Goal: Task Accomplishment & Management: Manage account settings

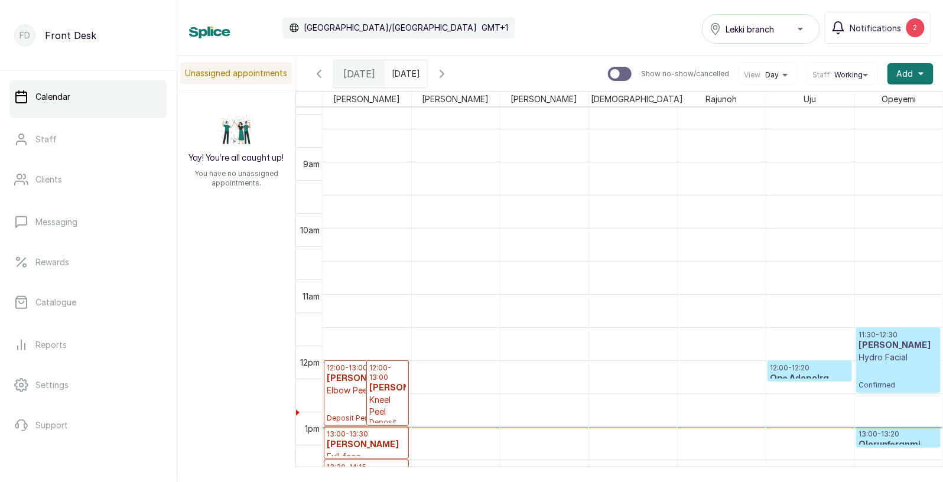
scroll to position [533, 0]
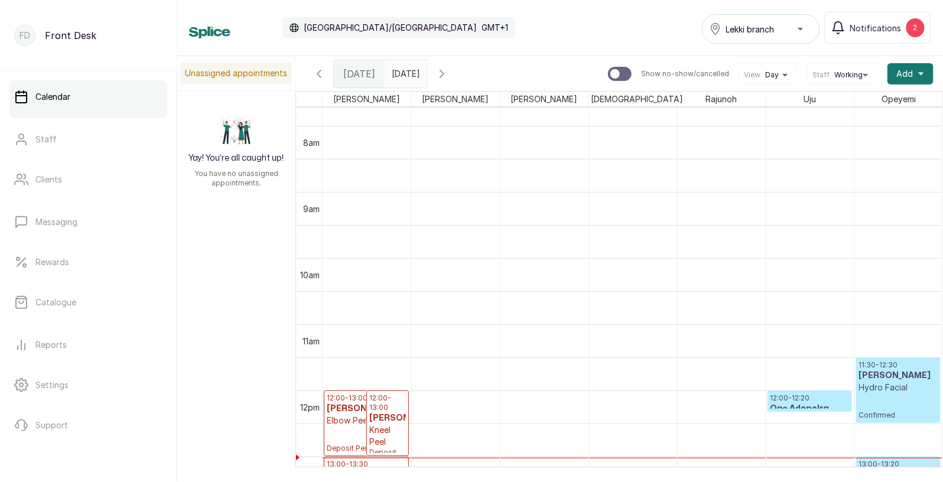
click at [852, 74] on span "Working" at bounding box center [848, 74] width 28 height 9
click at [831, 110] on span "Working" at bounding box center [842, 111] width 51 height 9
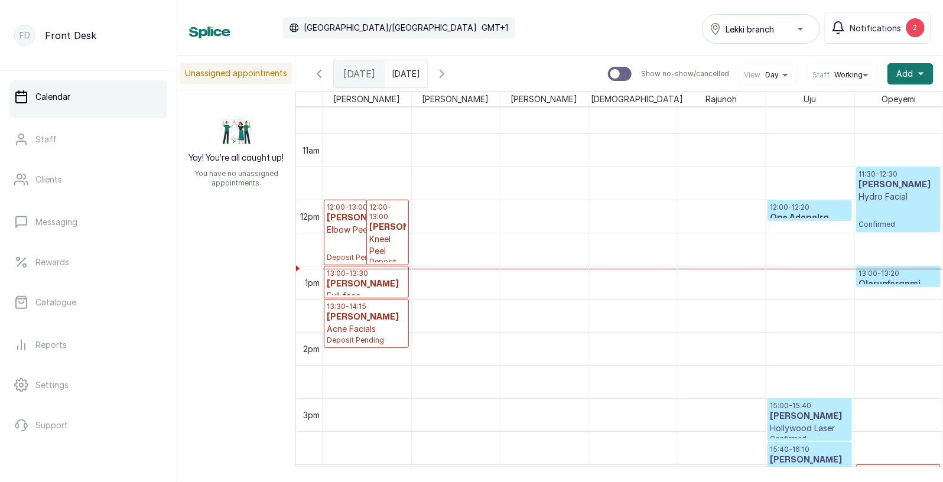
click at [372, 231] on h3 "[PERSON_NAME]" at bounding box center [387, 228] width 37 height 12
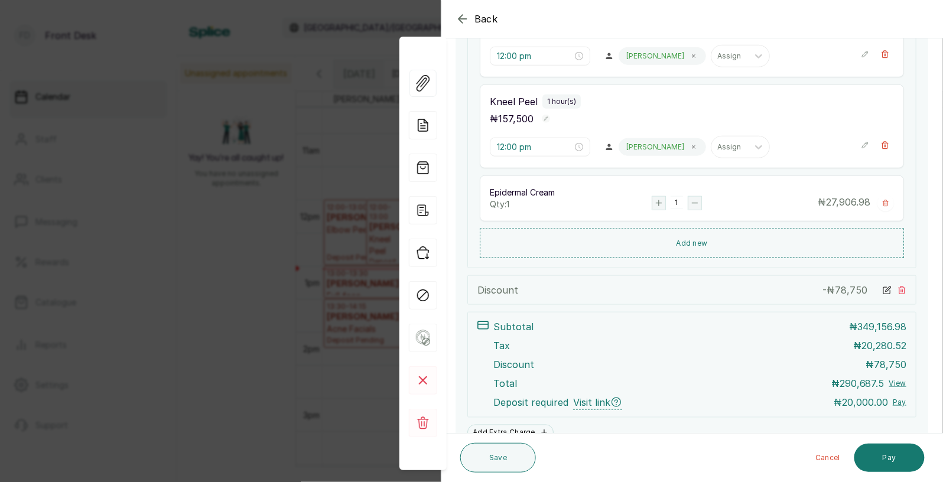
scroll to position [255, 0]
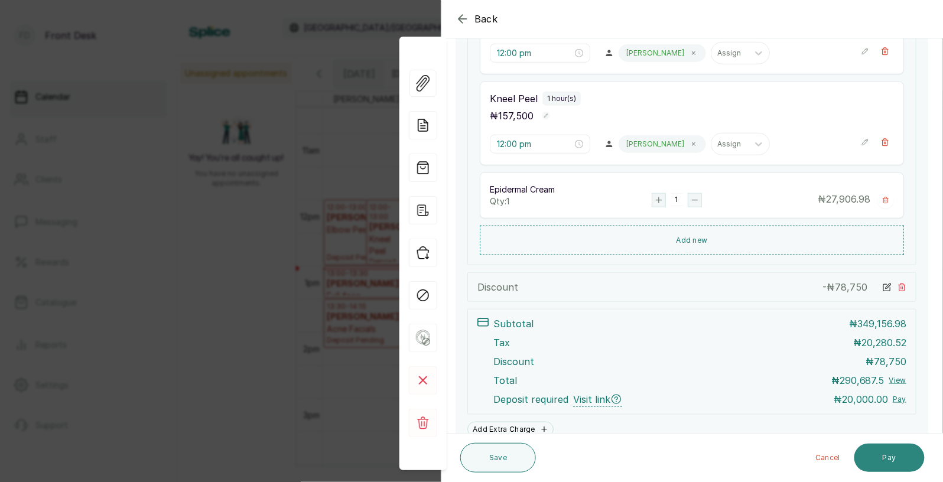
click at [895, 460] on button "Pay" at bounding box center [889, 458] width 70 height 28
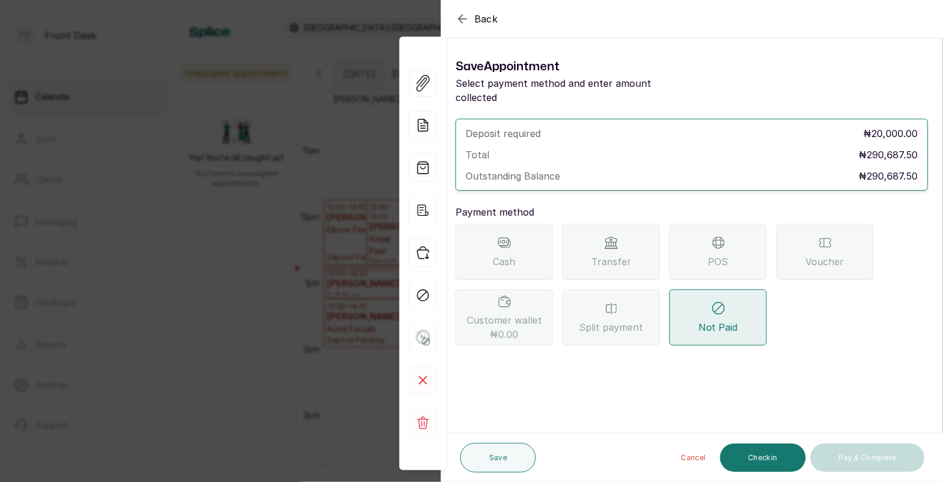
scroll to position [0, 0]
click at [620, 255] on span "Transfer" at bounding box center [611, 262] width 40 height 14
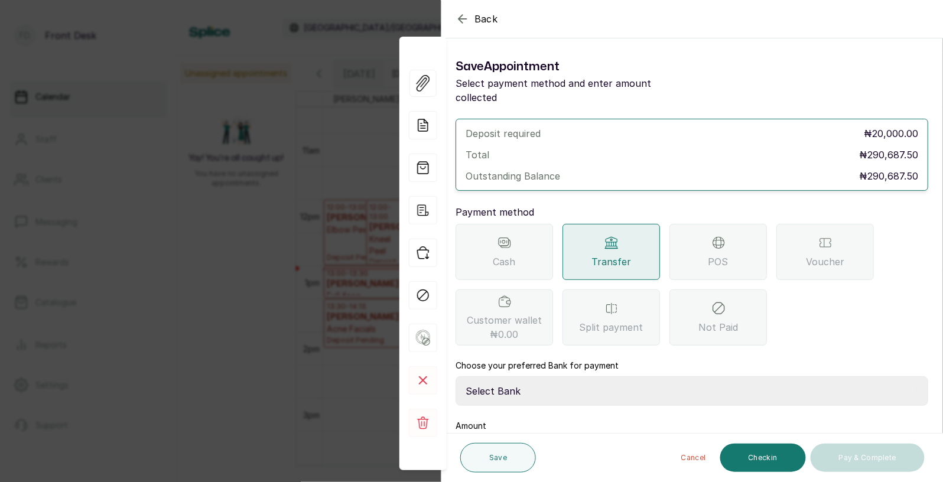
click at [581, 377] on select "Select Bank DONNA ONYENDI Fairmoney Microfinance Bank SKN ANALYTICS MED AESTH. …" at bounding box center [691, 391] width 473 height 30
select select "43272bc0-21c6-4b19-b9fb-c2093b8603c2"
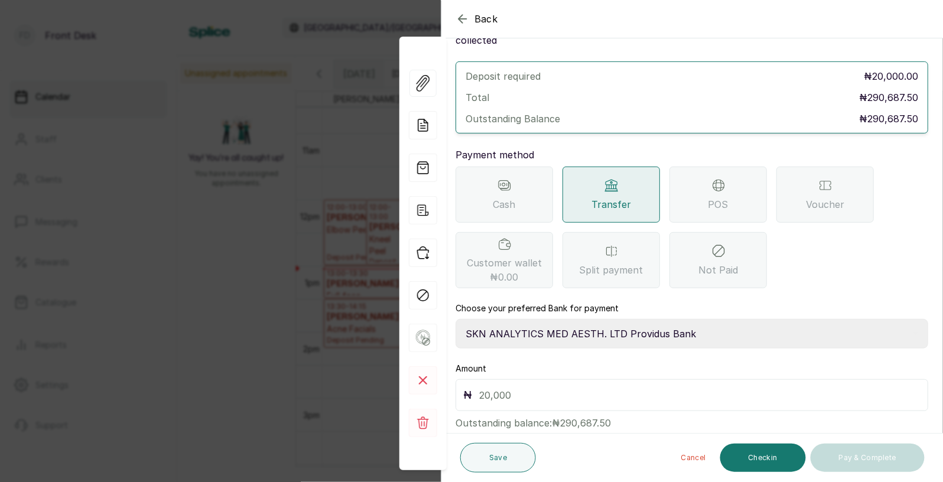
scroll to position [71, 0]
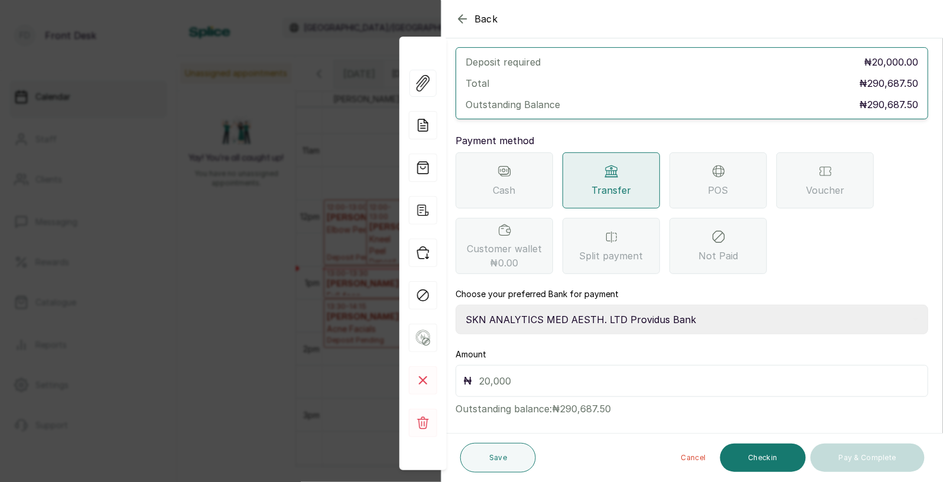
click at [563, 373] on input "text" at bounding box center [699, 381] width 441 height 17
type input "20,000"
click at [502, 456] on button "Save" at bounding box center [498, 458] width 76 height 30
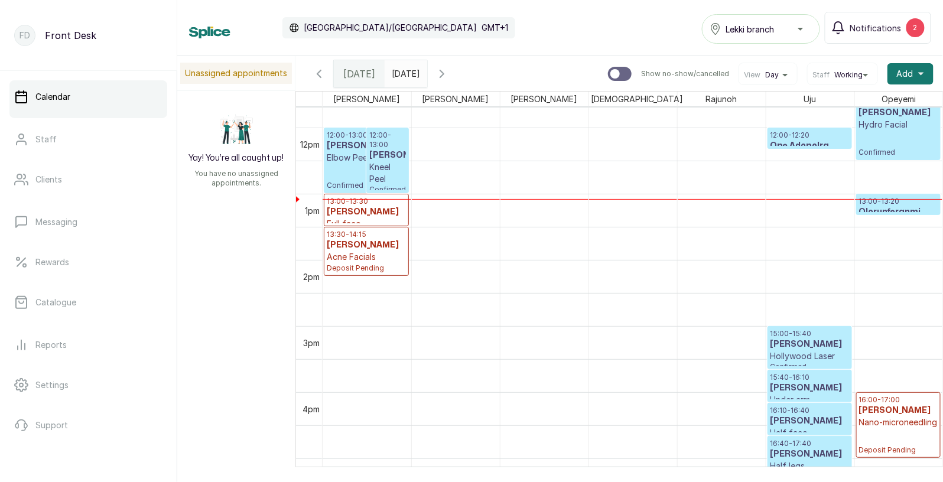
scroll to position [705, 0]
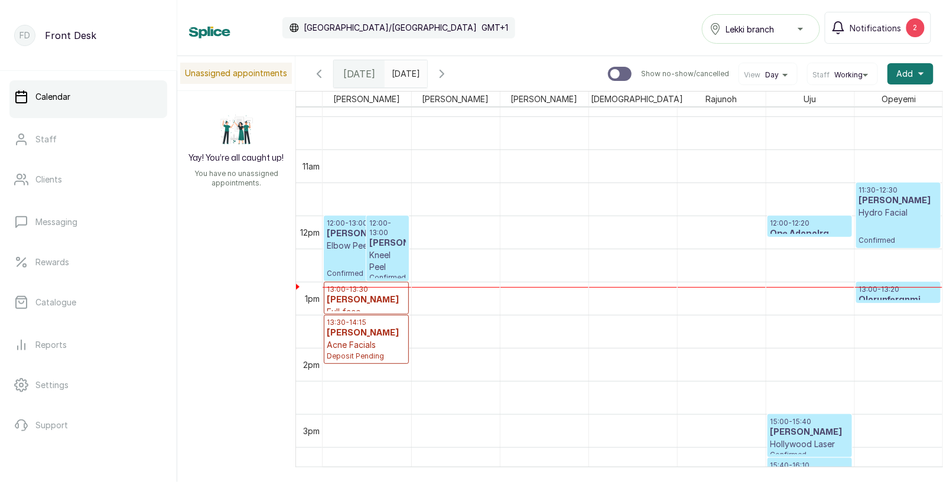
click at [876, 295] on h3 "Olorunferanmi Oreoluwa" at bounding box center [898, 306] width 79 height 24
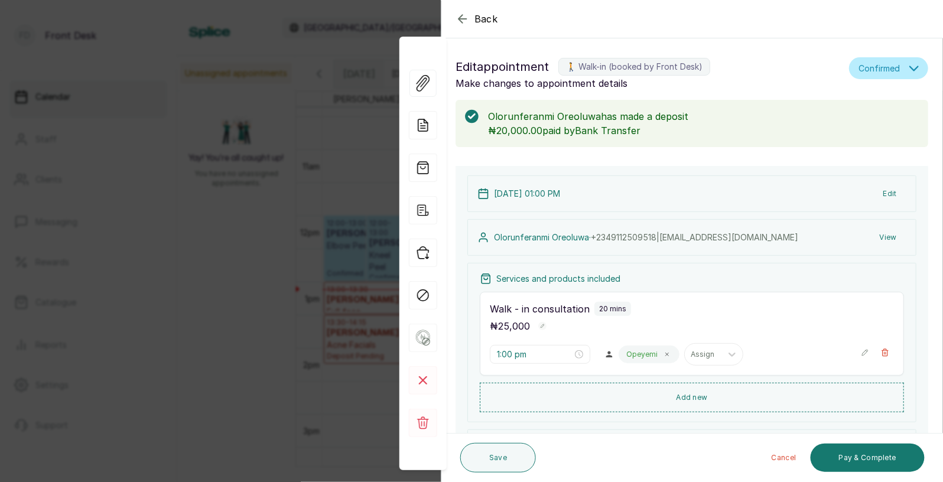
click at [483, 17] on span "Back" at bounding box center [486, 19] width 24 height 14
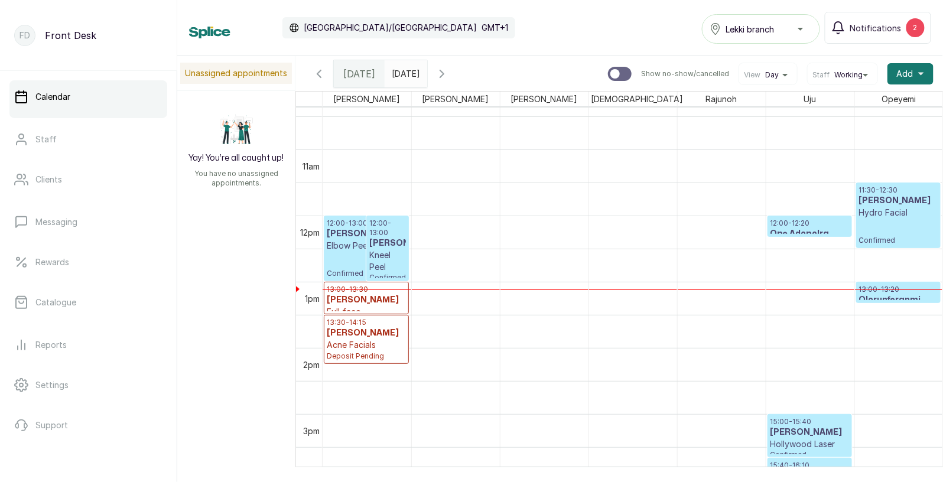
type input "dd/MM/yyyy"
click at [396, 75] on input "dd/MM/yyyy" at bounding box center [394, 71] width 19 height 20
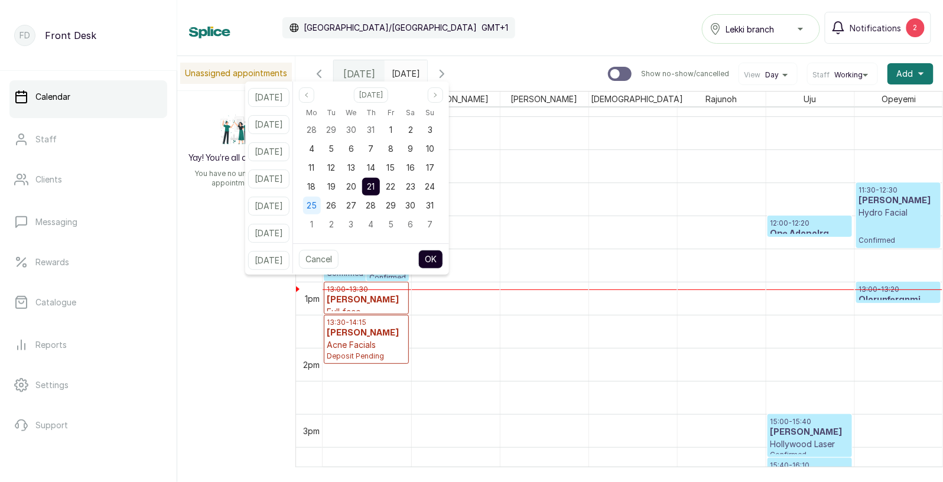
click at [317, 204] on span "25" at bounding box center [312, 205] width 10 height 10
click at [441, 255] on button "OK" at bounding box center [430, 259] width 25 height 19
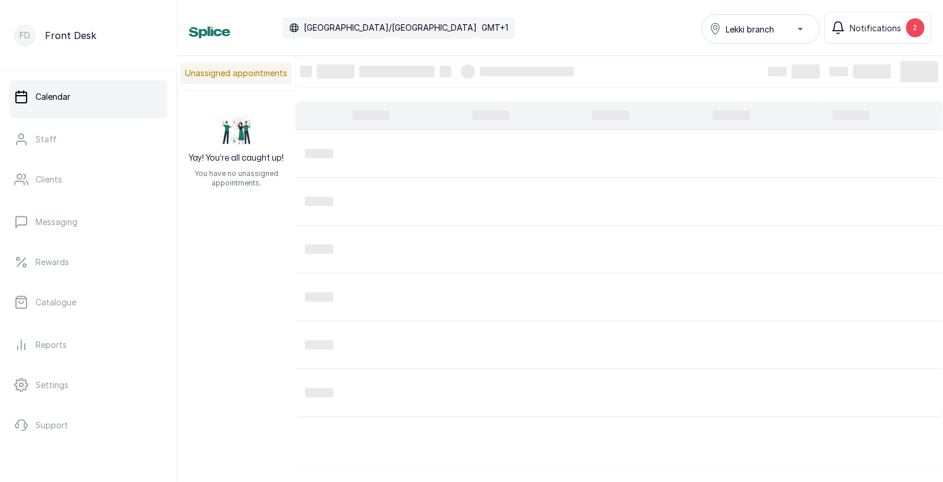
type input "25/08/2025"
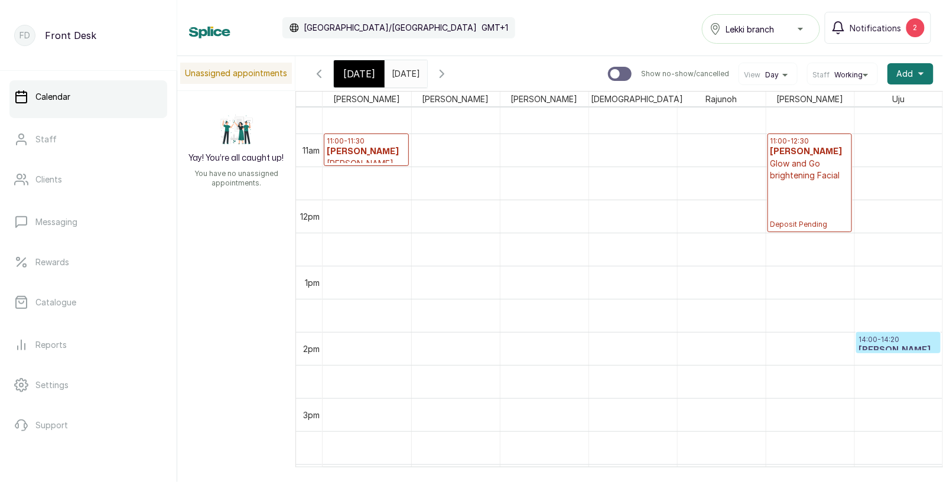
scroll to position [717, 0]
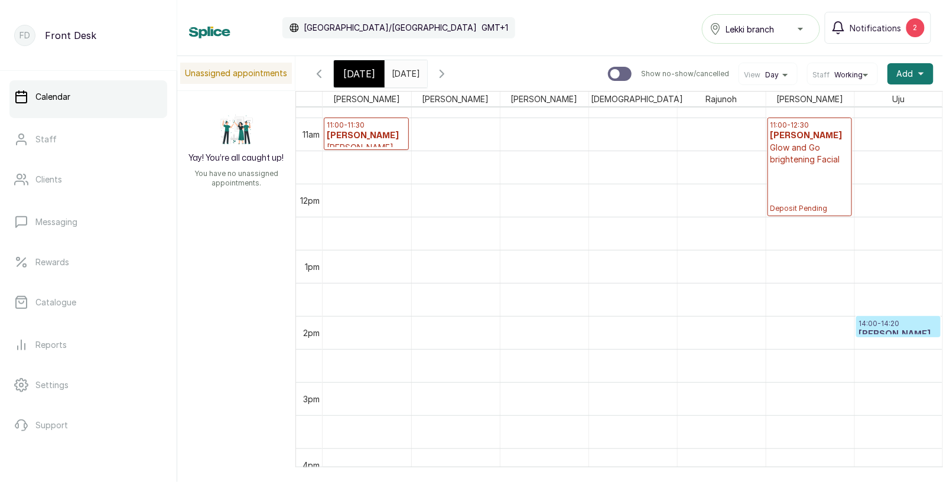
click at [883, 328] on h3 "Titilayo Oluwakemi" at bounding box center [898, 334] width 79 height 12
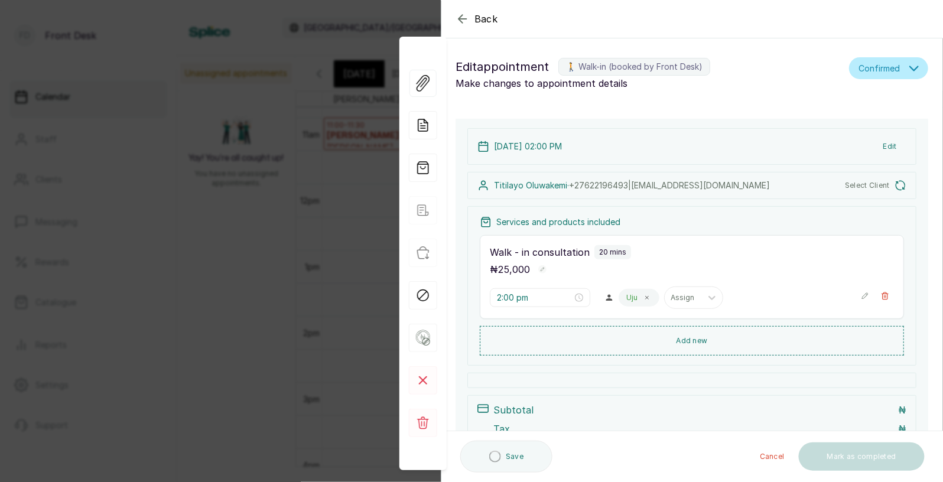
type input "2:00 pm"
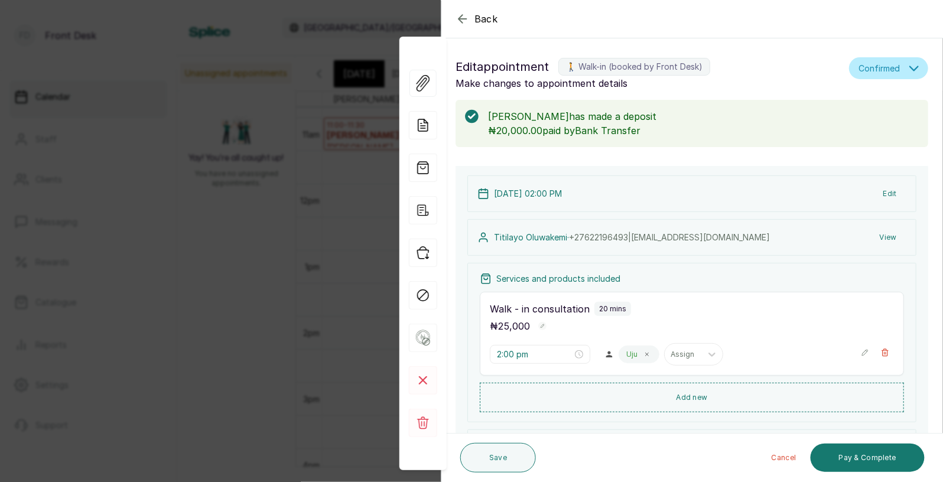
click at [487, 31] on div "Back" at bounding box center [912, 19] width 943 height 38
click at [487, 21] on span "Back" at bounding box center [486, 19] width 24 height 14
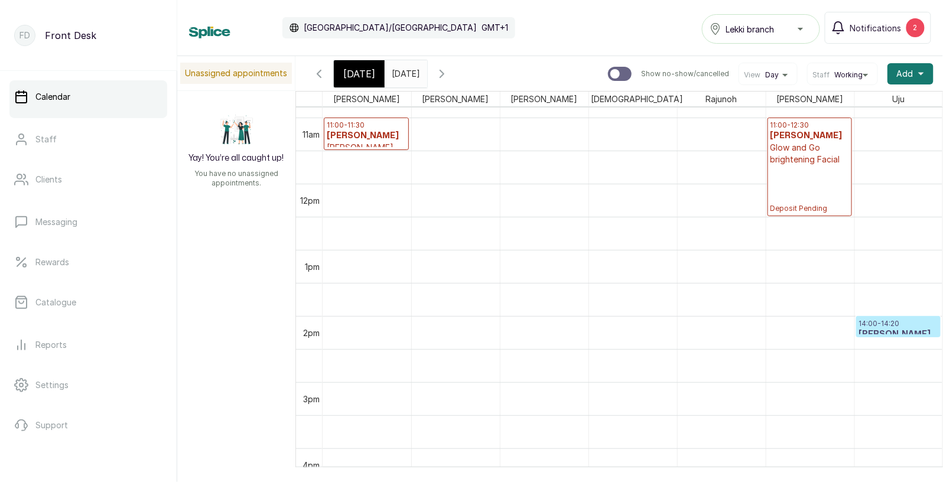
click at [362, 81] on div "[DATE]" at bounding box center [359, 73] width 51 height 27
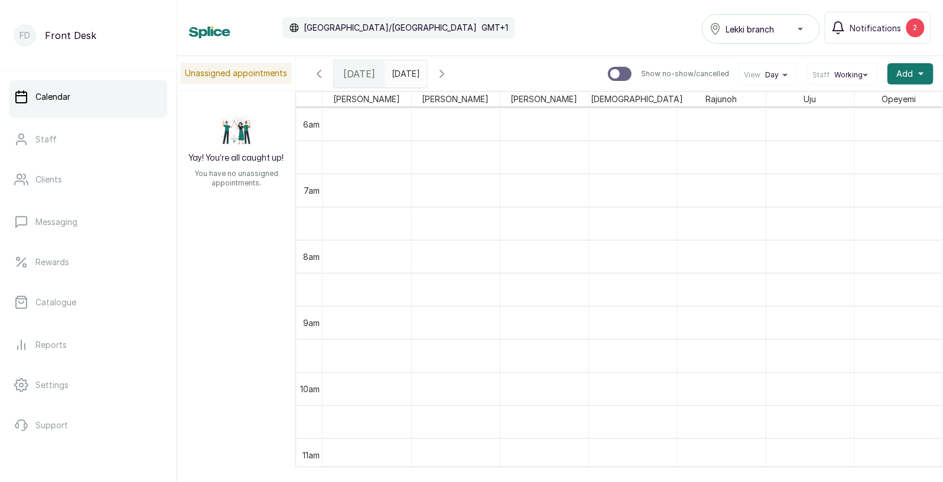
scroll to position [436, 0]
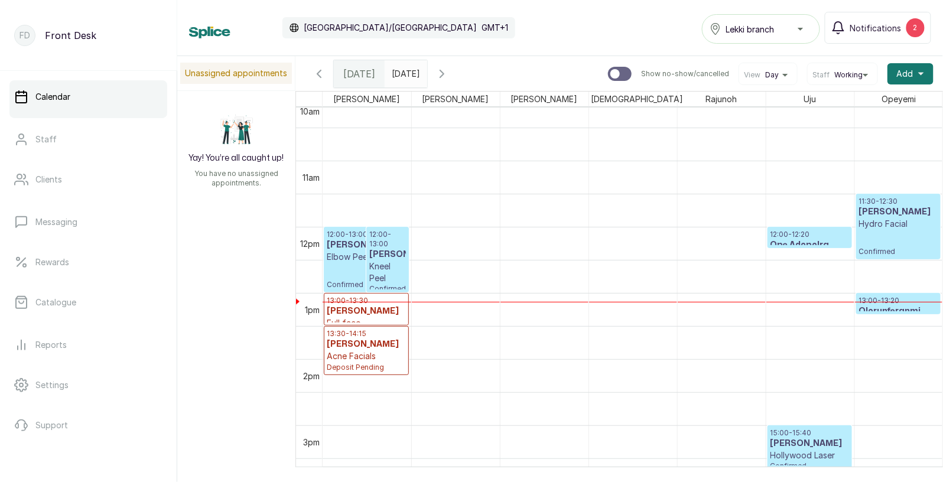
click at [785, 240] on h3 "Ope Adopolra" at bounding box center [809, 245] width 79 height 12
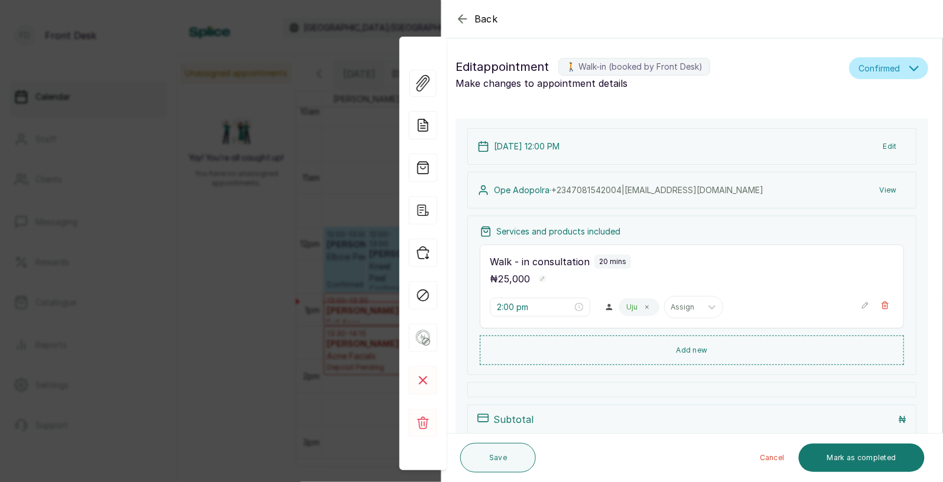
type input "12:00 pm"
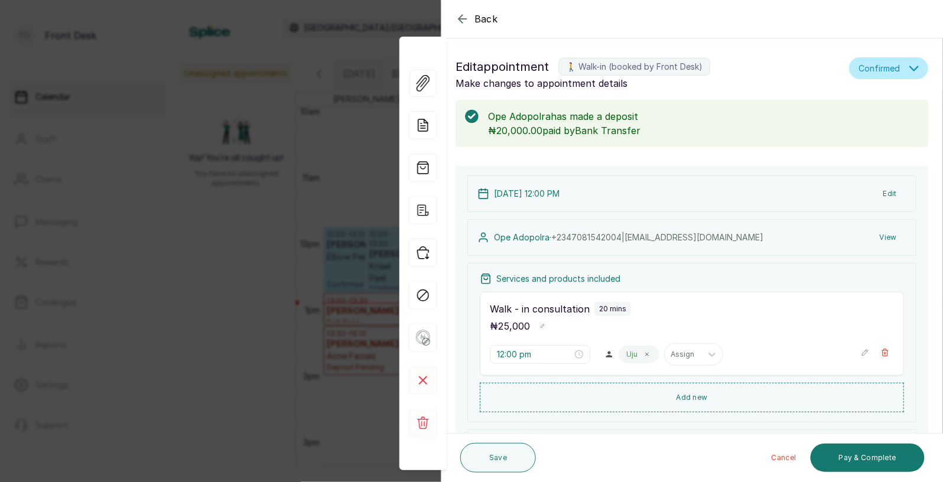
click at [196, 251] on div "Back Appointment Details Edit appointment 🚶 Walk-in (booked by Front Desk) Make…" at bounding box center [471, 241] width 943 height 482
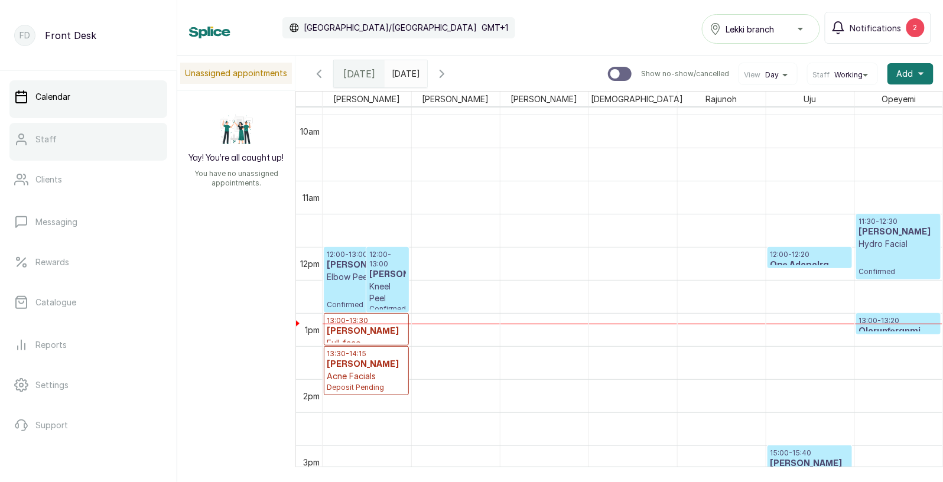
click at [82, 134] on link "Staff" at bounding box center [88, 139] width 158 height 33
